Goal: Information Seeking & Learning: Learn about a topic

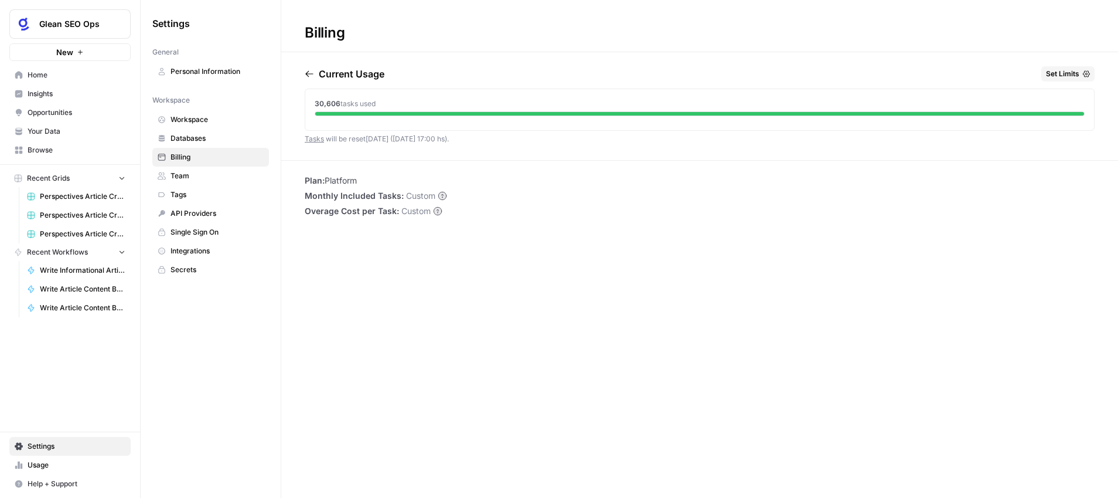
click at [55, 90] on span "Insights" at bounding box center [77, 94] width 98 height 11
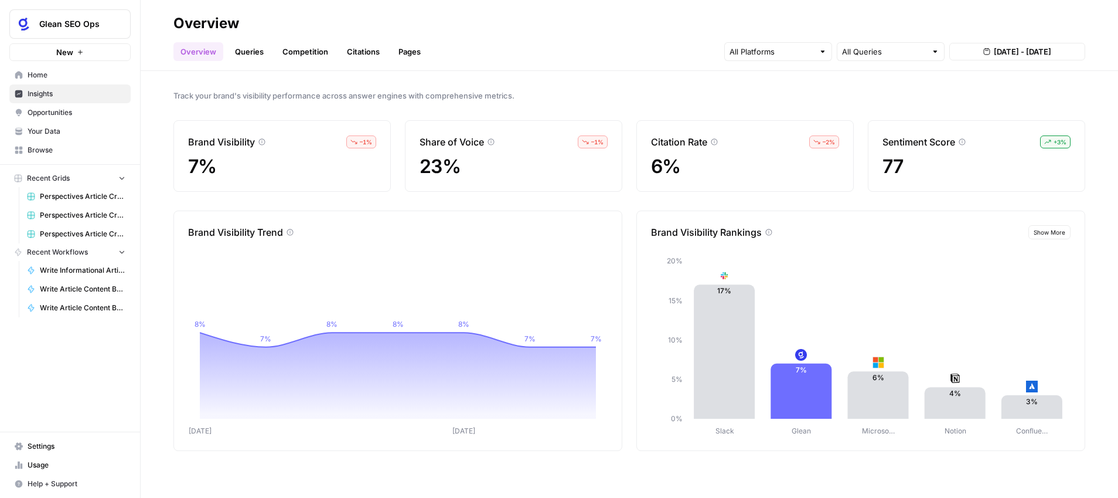
click at [365, 53] on link "Citations" at bounding box center [363, 51] width 47 height 19
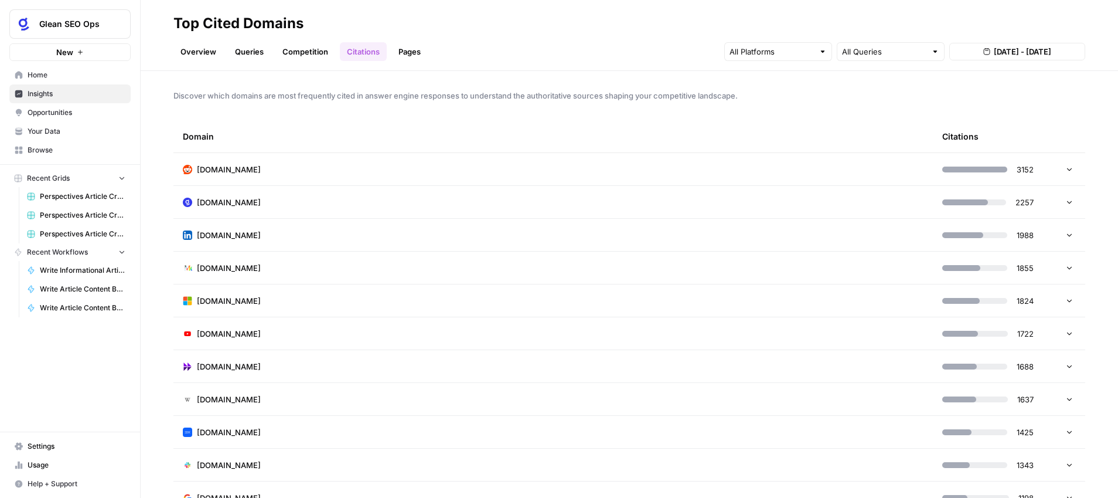
click at [250, 203] on td "[DOMAIN_NAME]" at bounding box center [553, 202] width 760 height 32
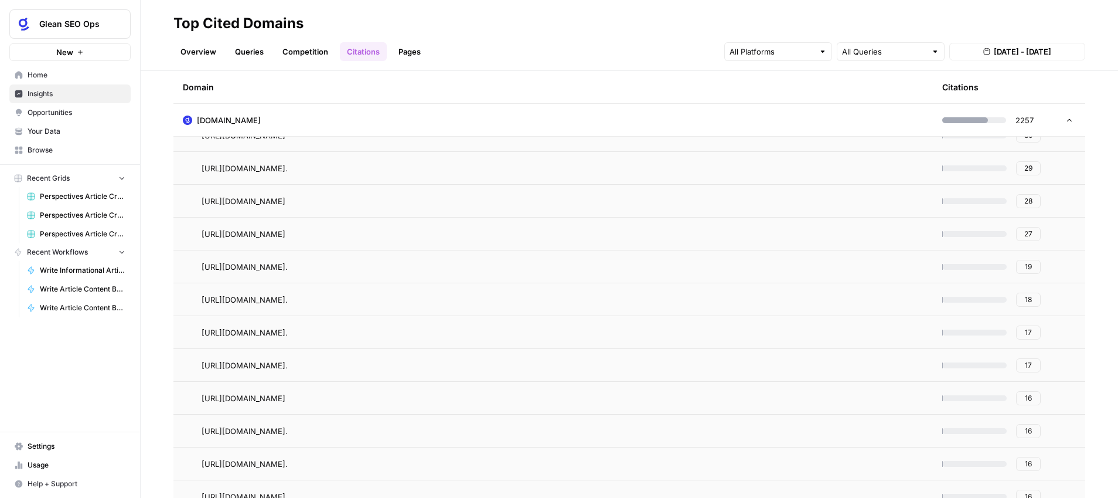
scroll to position [294, 0]
click at [417, 53] on link "Pages" at bounding box center [410, 51] width 36 height 19
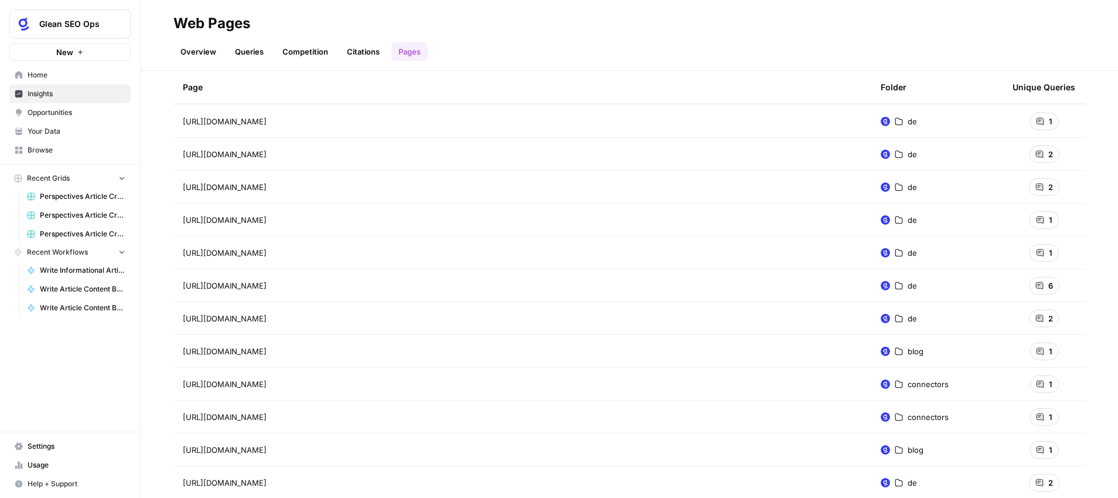
scroll to position [1727, 0]
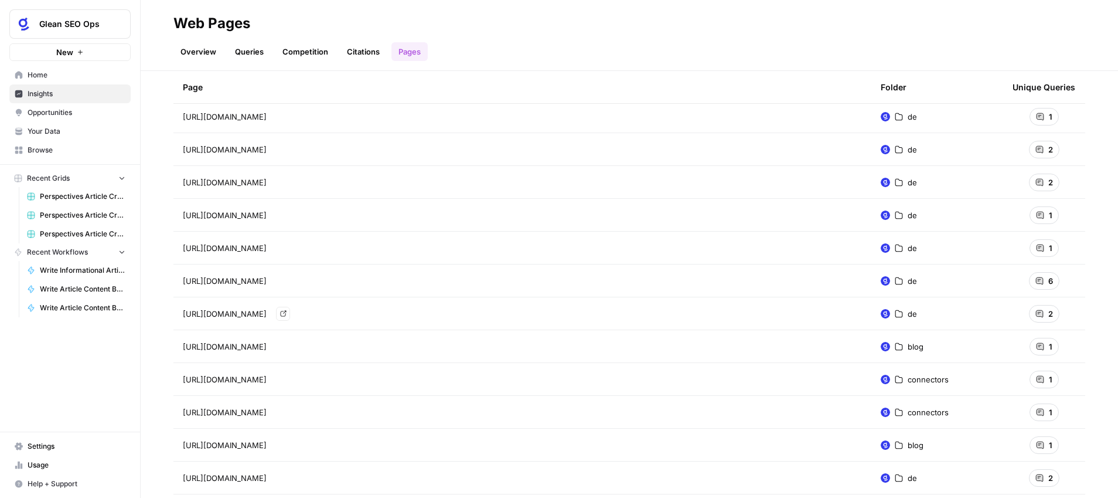
click at [290, 310] on link "Go to page" at bounding box center [283, 314] width 14 height 14
